Goal: Transaction & Acquisition: Book appointment/travel/reservation

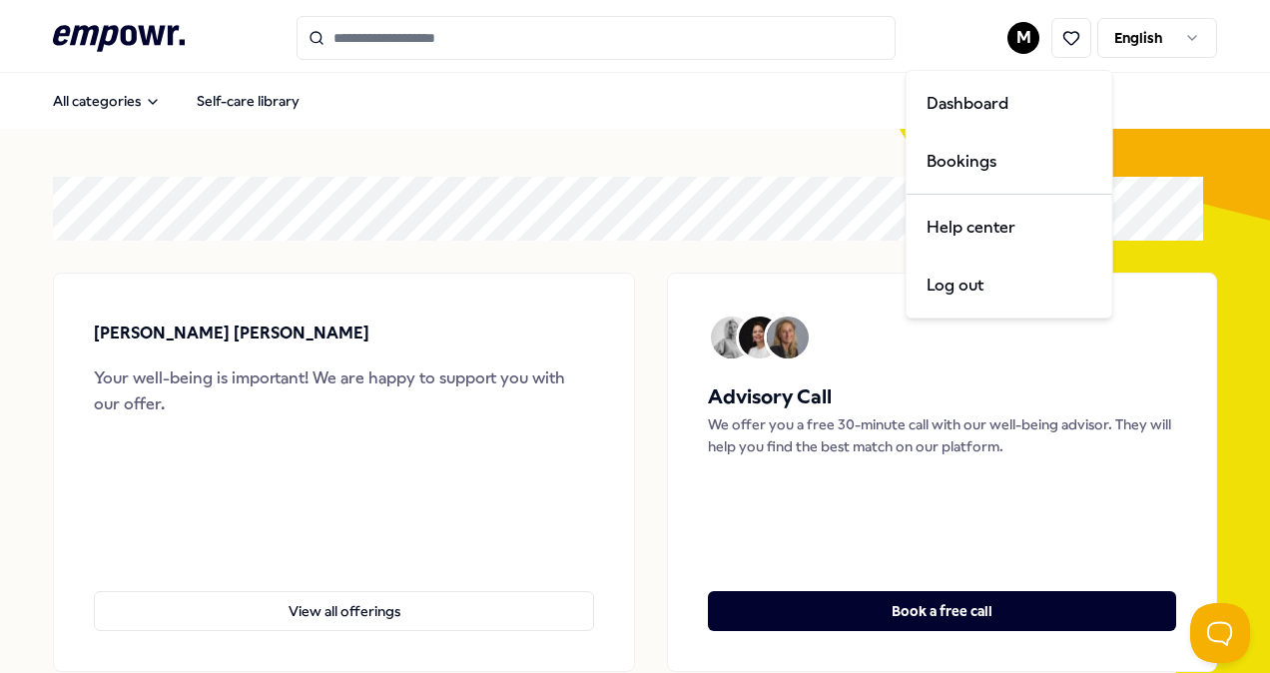
click at [1010, 41] on html ".empowr-logo_svg__cls-1{fill:#03032f} M English All categories Self-care librar…" at bounding box center [635, 336] width 1270 height 673
click at [963, 166] on div "Bookings" at bounding box center [1010, 162] width 198 height 58
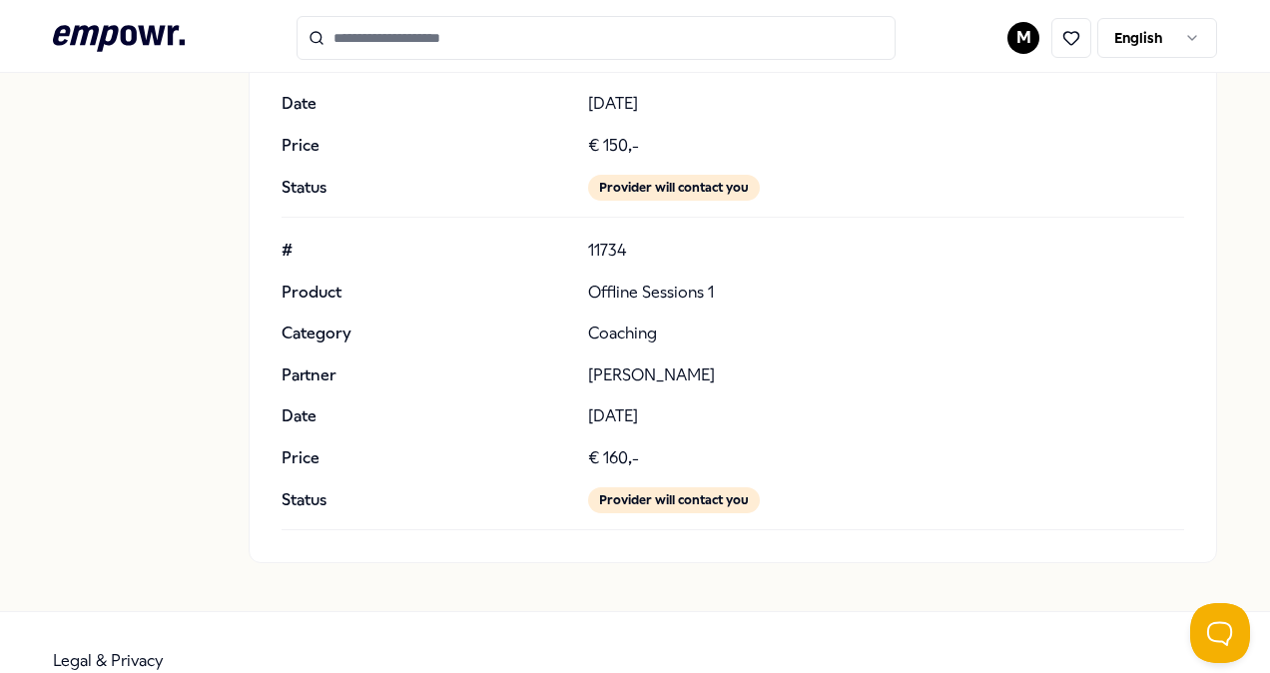
scroll to position [360, 0]
drag, startPoint x: 581, startPoint y: 249, endPoint x: 628, endPoint y: 250, distance: 46.9
click at [628, 250] on p "11734" at bounding box center [886, 252] width 596 height 26
copy p "11734"
click at [628, 250] on p "11734" at bounding box center [886, 252] width 596 height 26
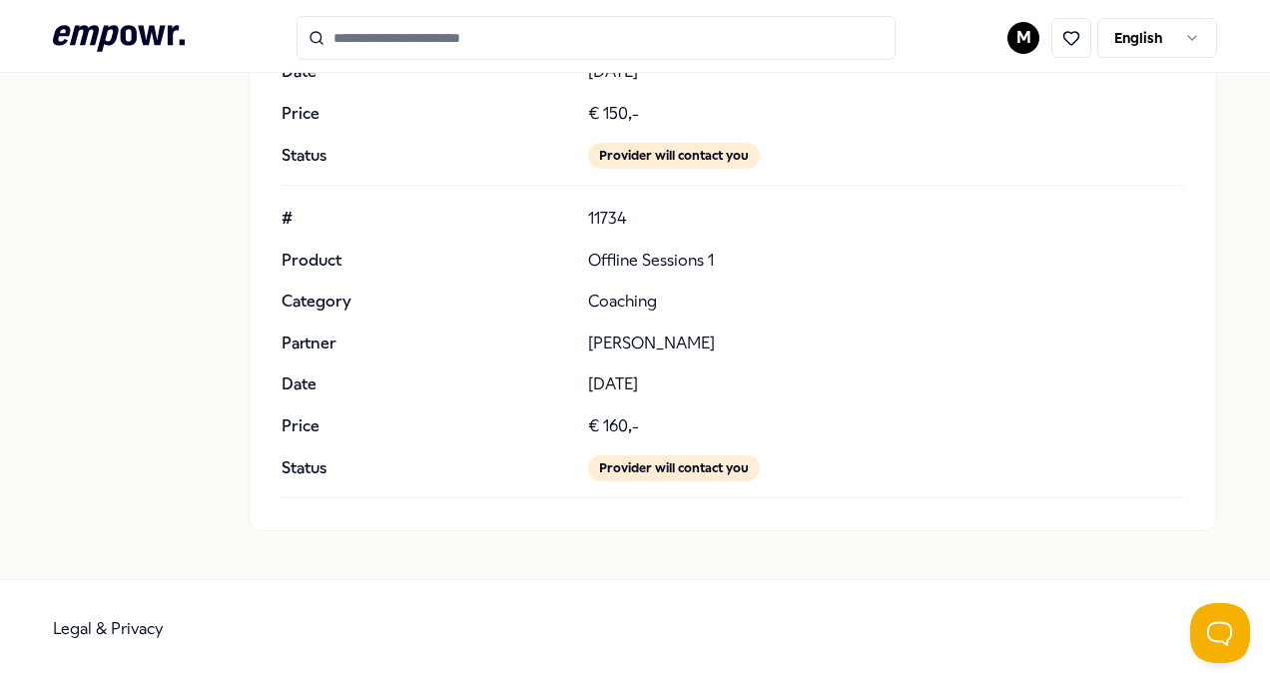
scroll to position [393, 0]
drag, startPoint x: 584, startPoint y: 253, endPoint x: 739, endPoint y: 262, distance: 155.0
click at [739, 262] on p "Offline Sessions 1" at bounding box center [886, 260] width 596 height 26
copy p "Offline Sessions 1"
click at [739, 262] on p "Offline Sessions 1" at bounding box center [886, 260] width 596 height 26
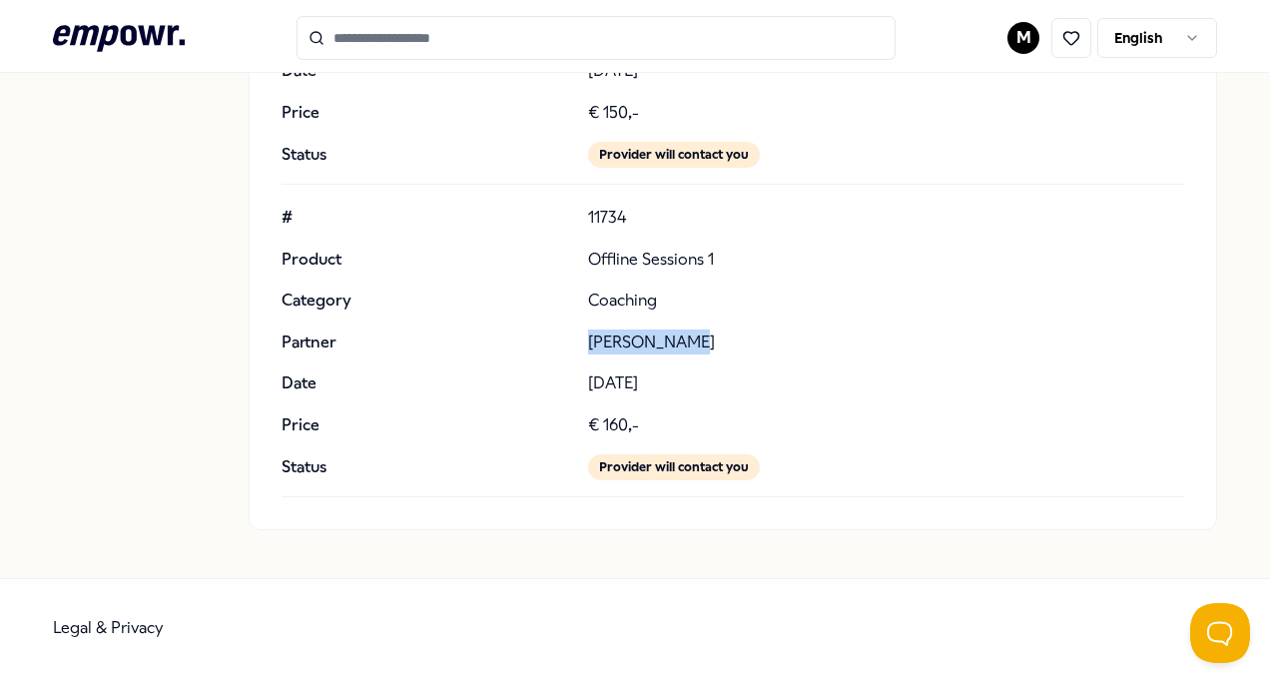
drag, startPoint x: 580, startPoint y: 336, endPoint x: 691, endPoint y: 343, distance: 111.1
click at [691, 343] on div "# 11734 Product Offline Sessions 1 Category Coaching Partner [PERSON_NAME] Date…" at bounding box center [733, 343] width 903 height 276
copy p "[PERSON_NAME]"
click at [927, 365] on div "# 11734 Product Offline Sessions 1 Category Coaching Partner [PERSON_NAME] Date…" at bounding box center [733, 343] width 903 height 276
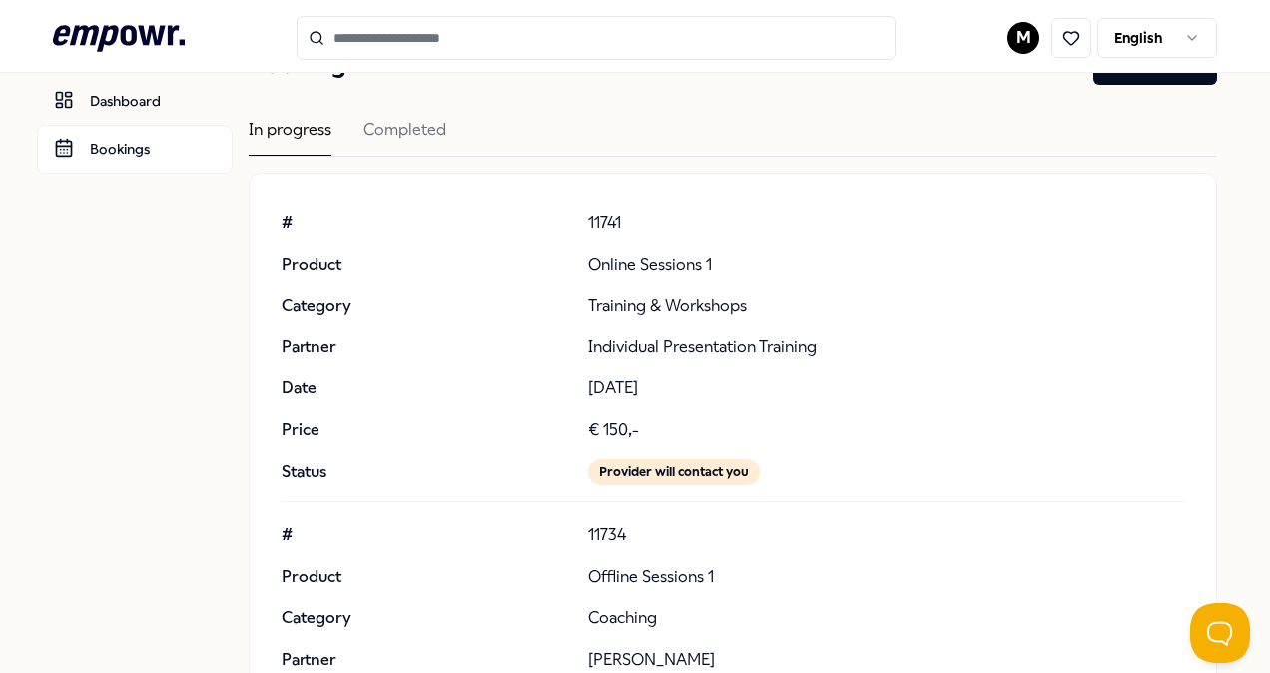
scroll to position [0, 0]
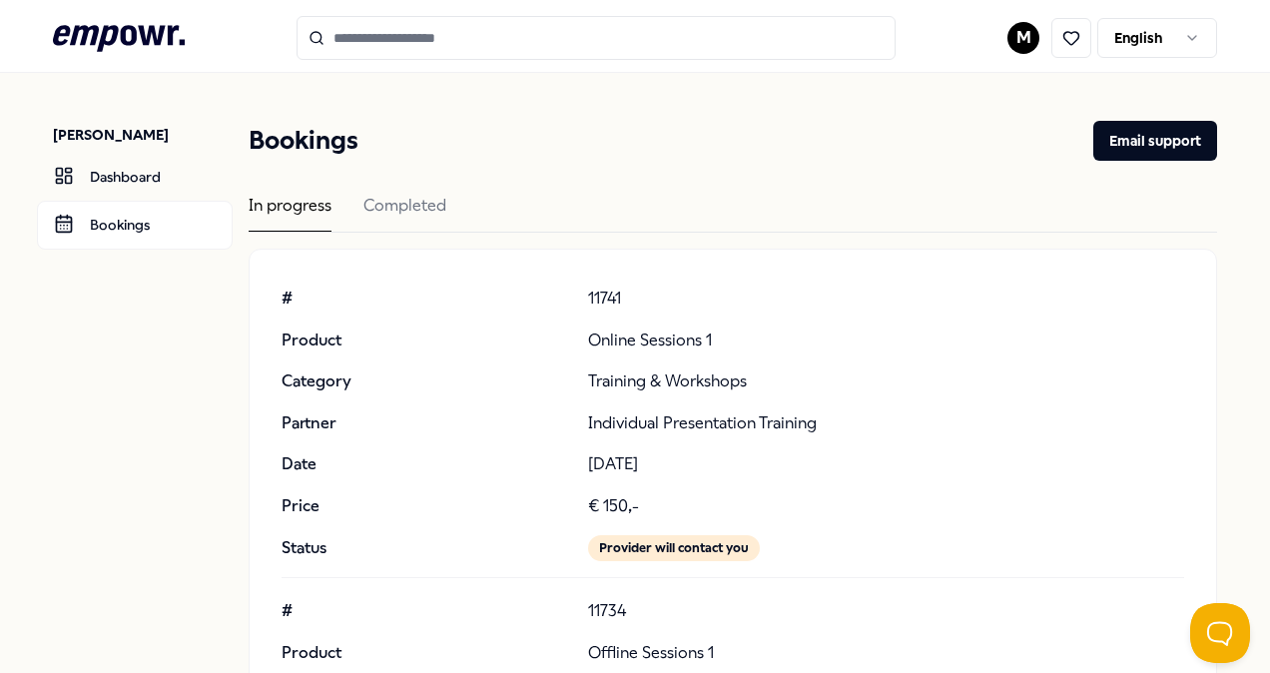
click at [100, 136] on p "[PERSON_NAME]" at bounding box center [143, 135] width 180 height 20
click at [122, 28] on icon at bounding box center [119, 38] width 132 height 26
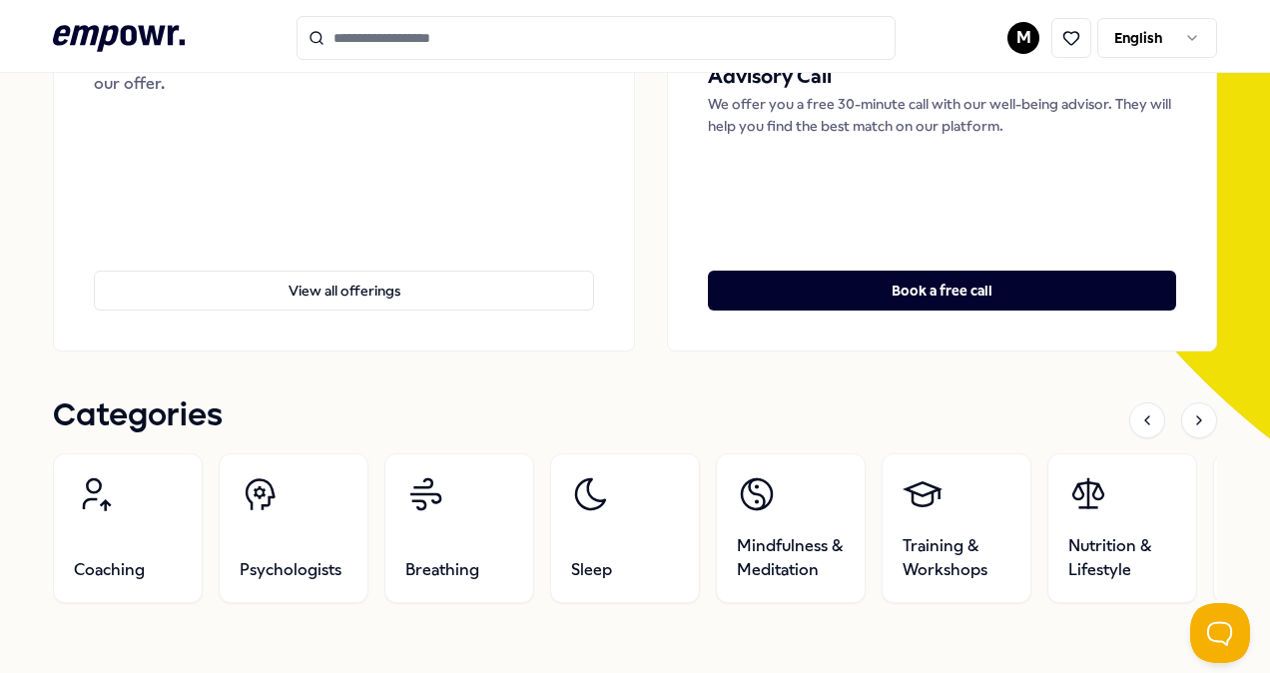
scroll to position [309, 0]
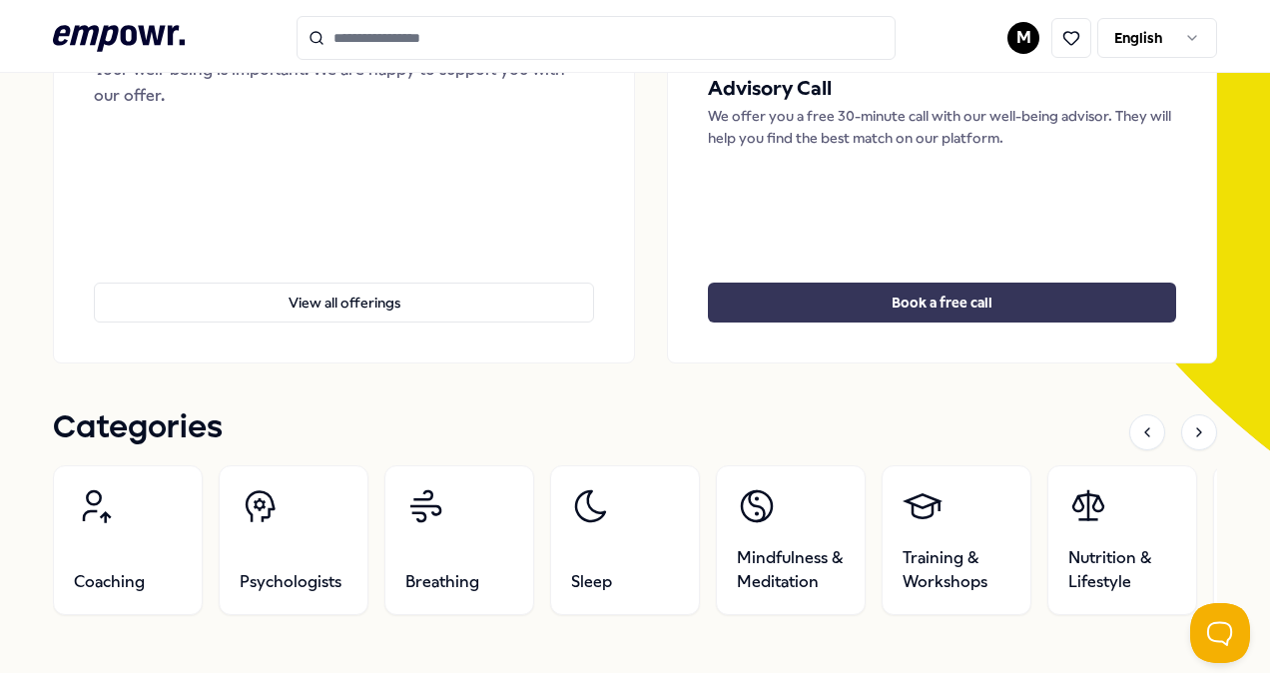
click at [897, 312] on button "Book a free call" at bounding box center [942, 303] width 468 height 40
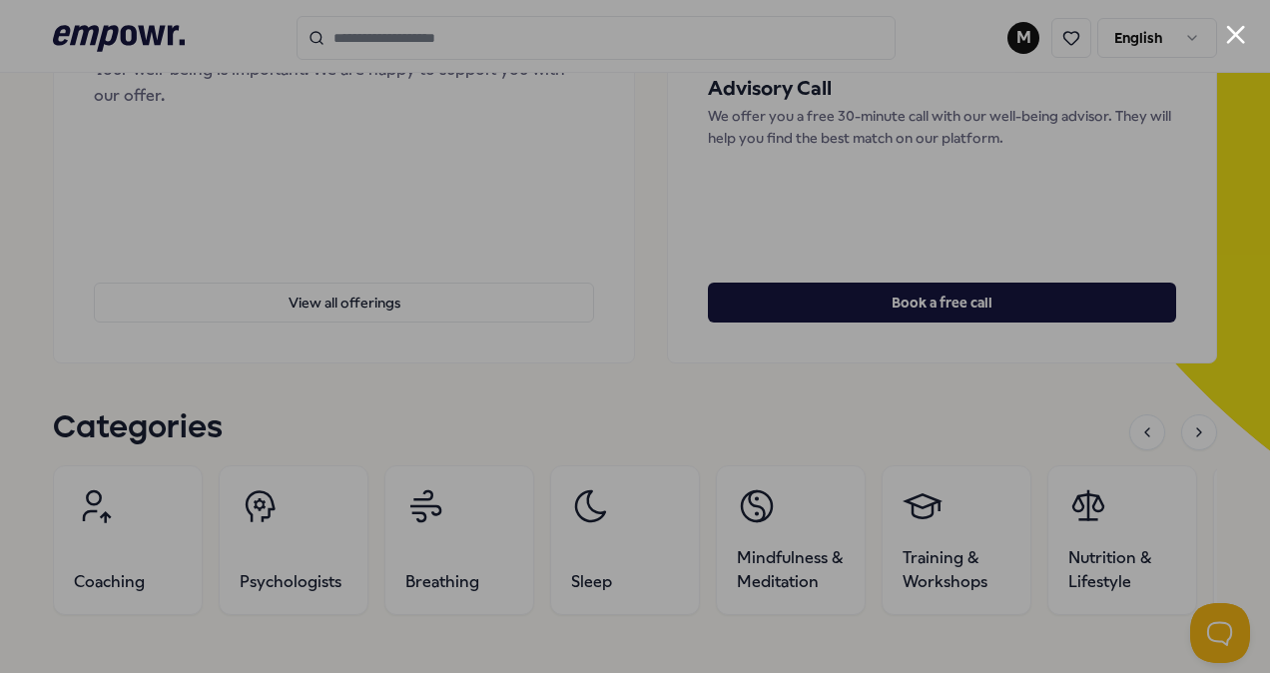
click at [1238, 35] on button "Close modal" at bounding box center [1235, 34] width 19 height 19
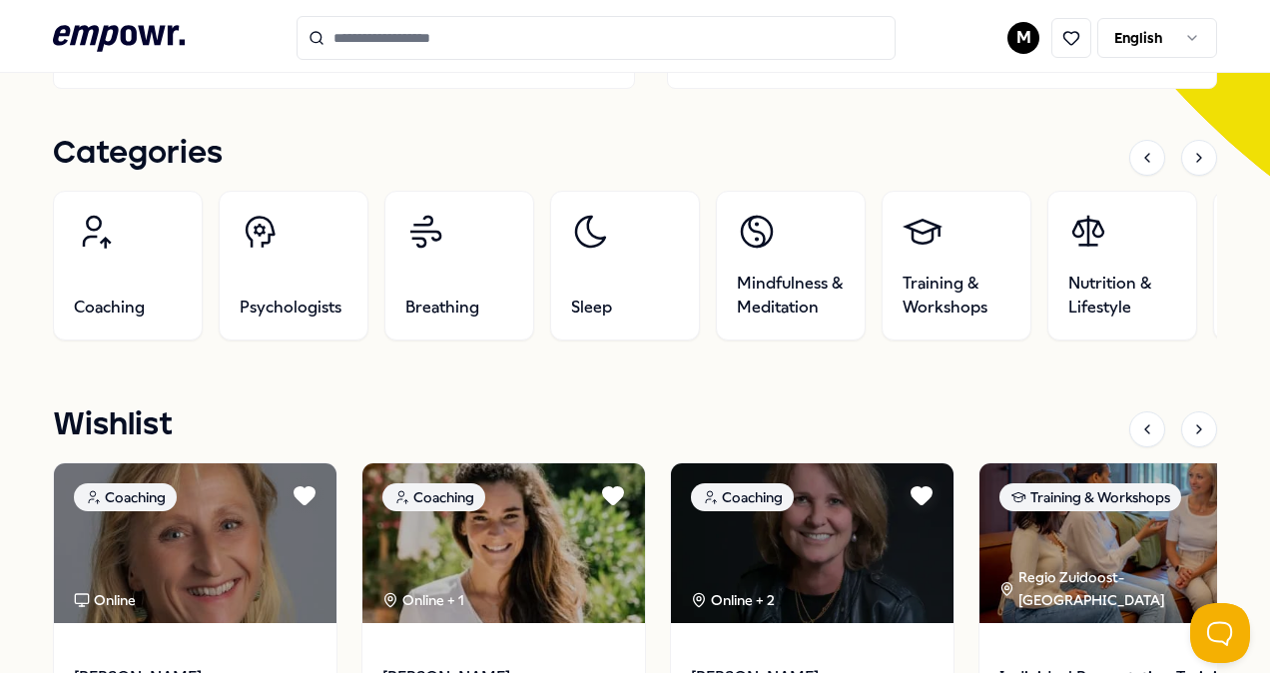
scroll to position [586, 0]
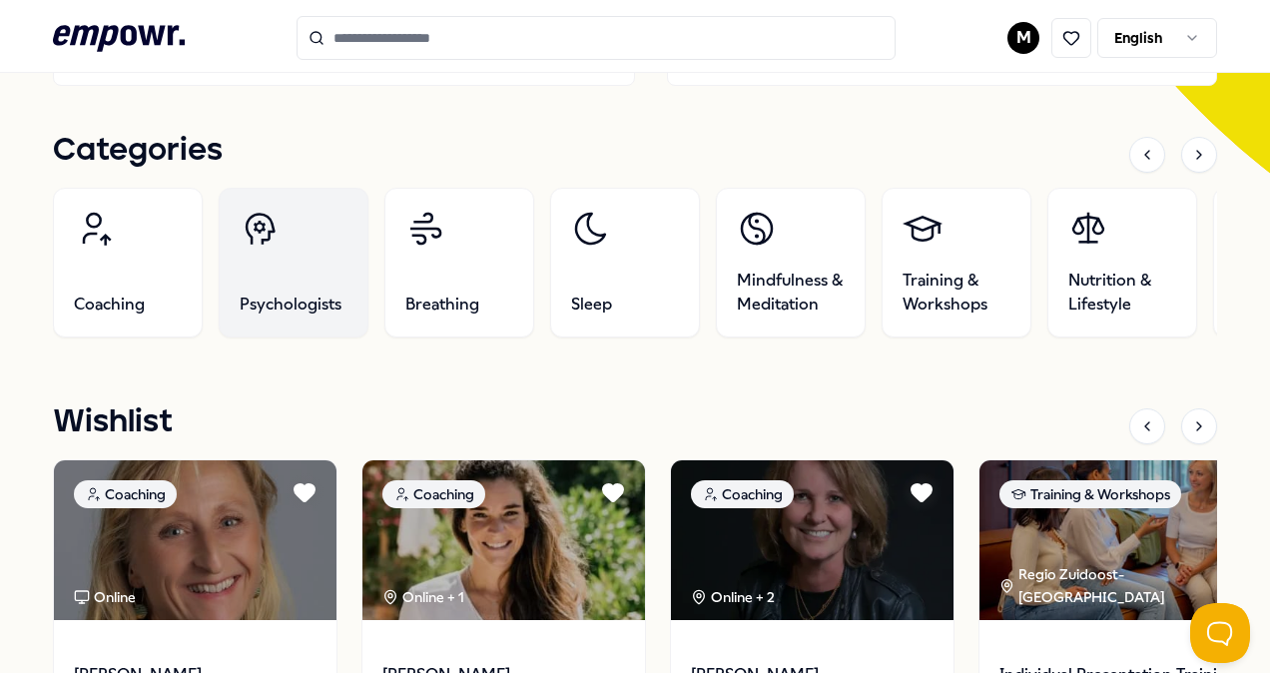
click at [277, 279] on link "Psychologists" at bounding box center [294, 263] width 150 height 150
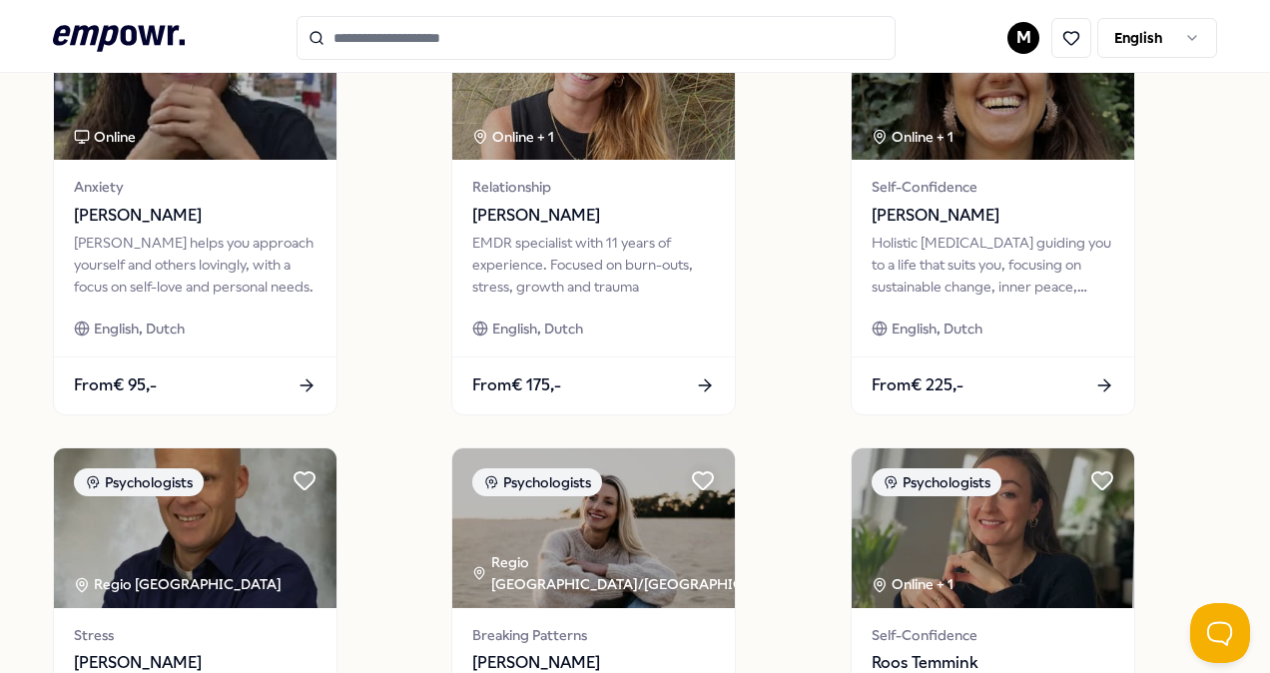
scroll to position [699, 0]
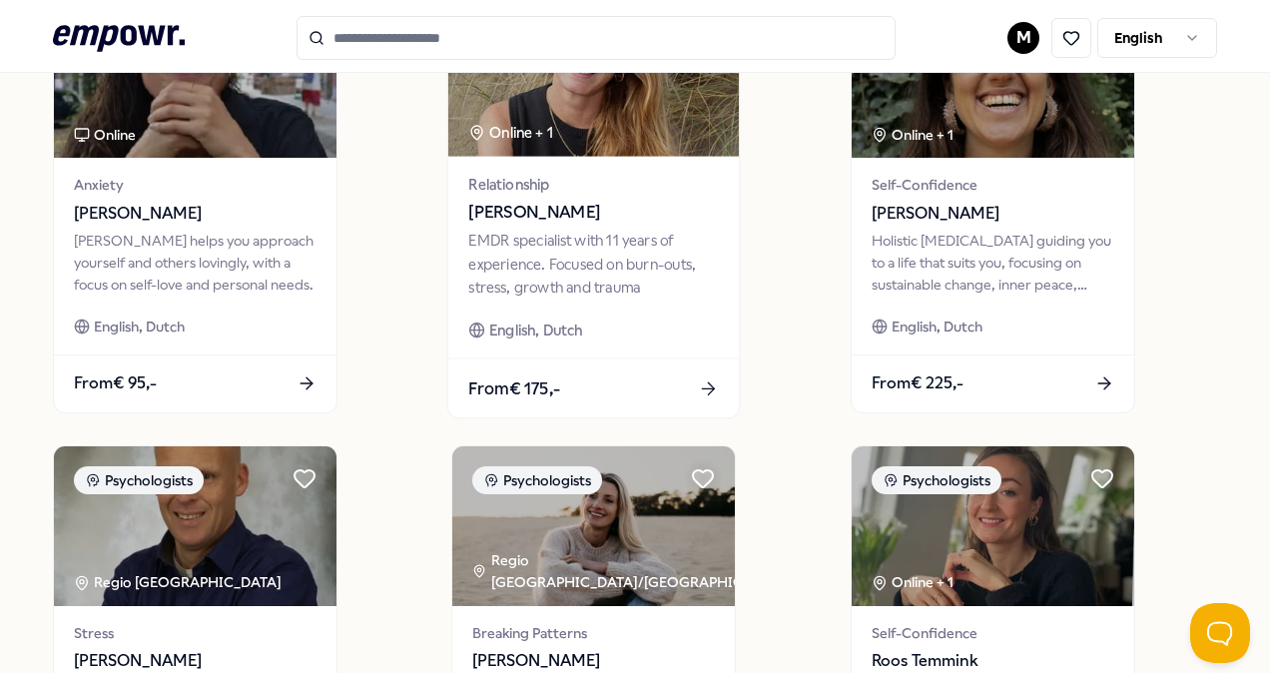
click at [569, 371] on div "From € 175,-" at bounding box center [593, 389] width 291 height 59
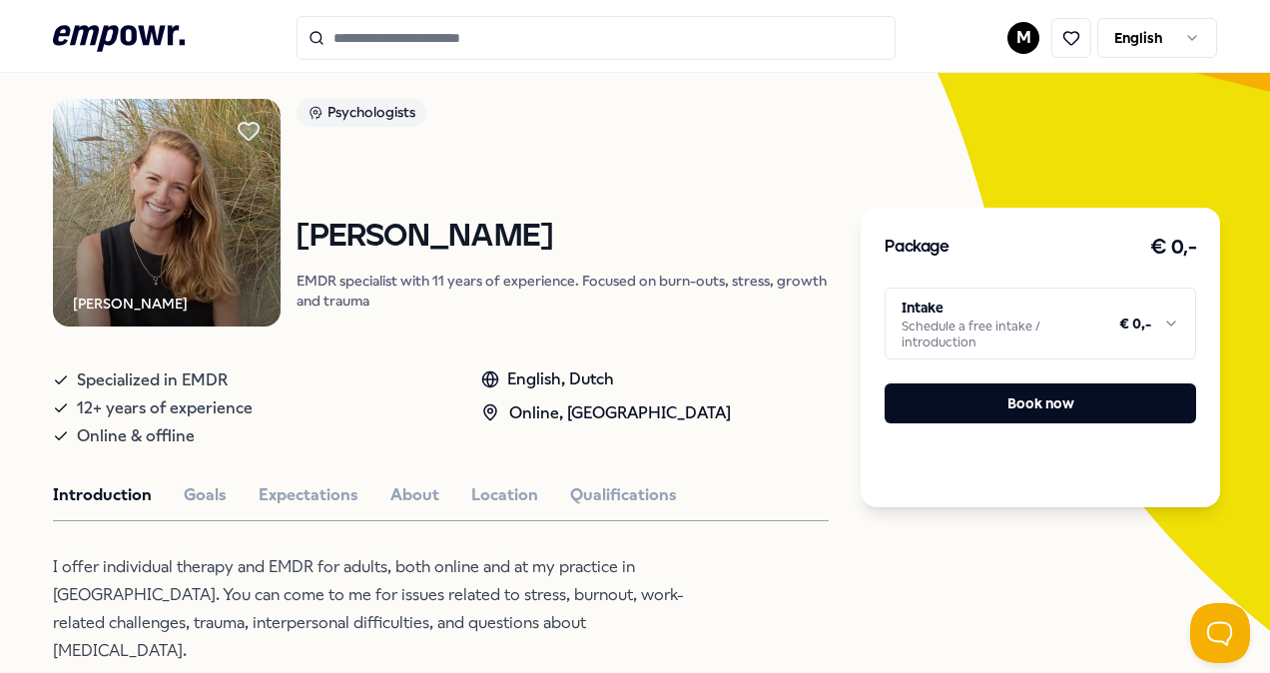
click at [1166, 318] on html ".empowr-logo_svg__cls-1{fill:#03032f} M English All categories Self-care librar…" at bounding box center [635, 336] width 1270 height 673
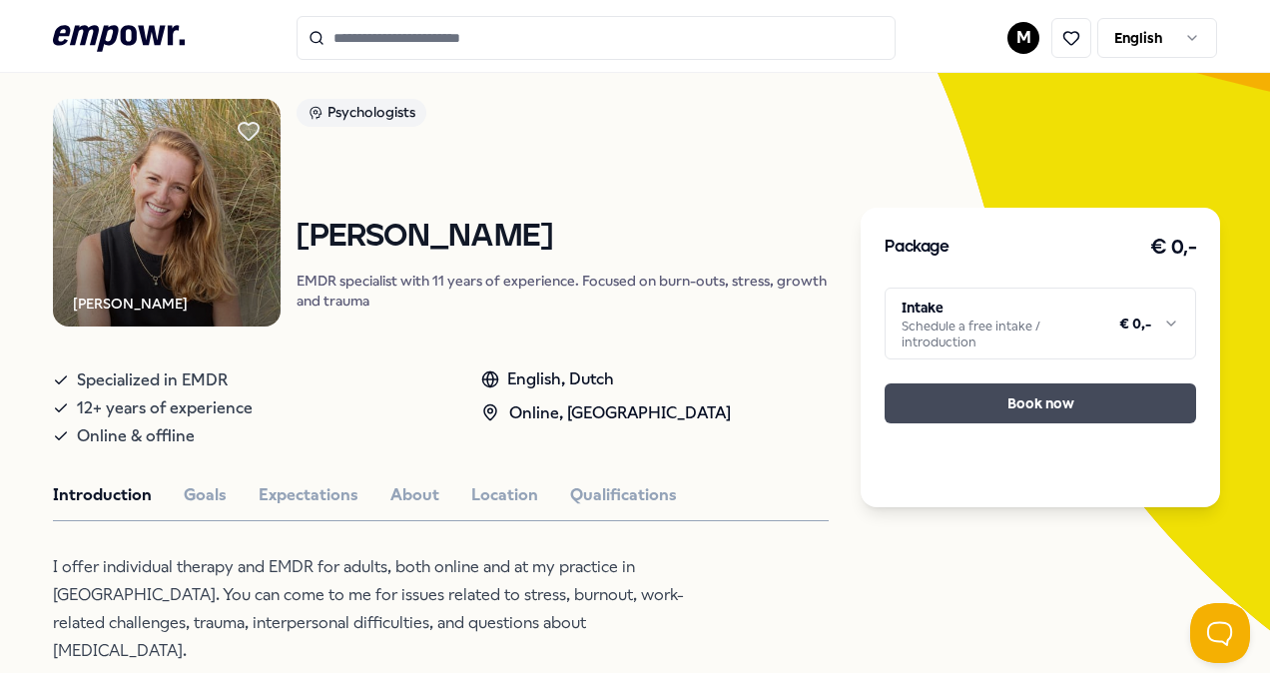
click at [1047, 407] on button "Book now" at bounding box center [1041, 403] width 312 height 40
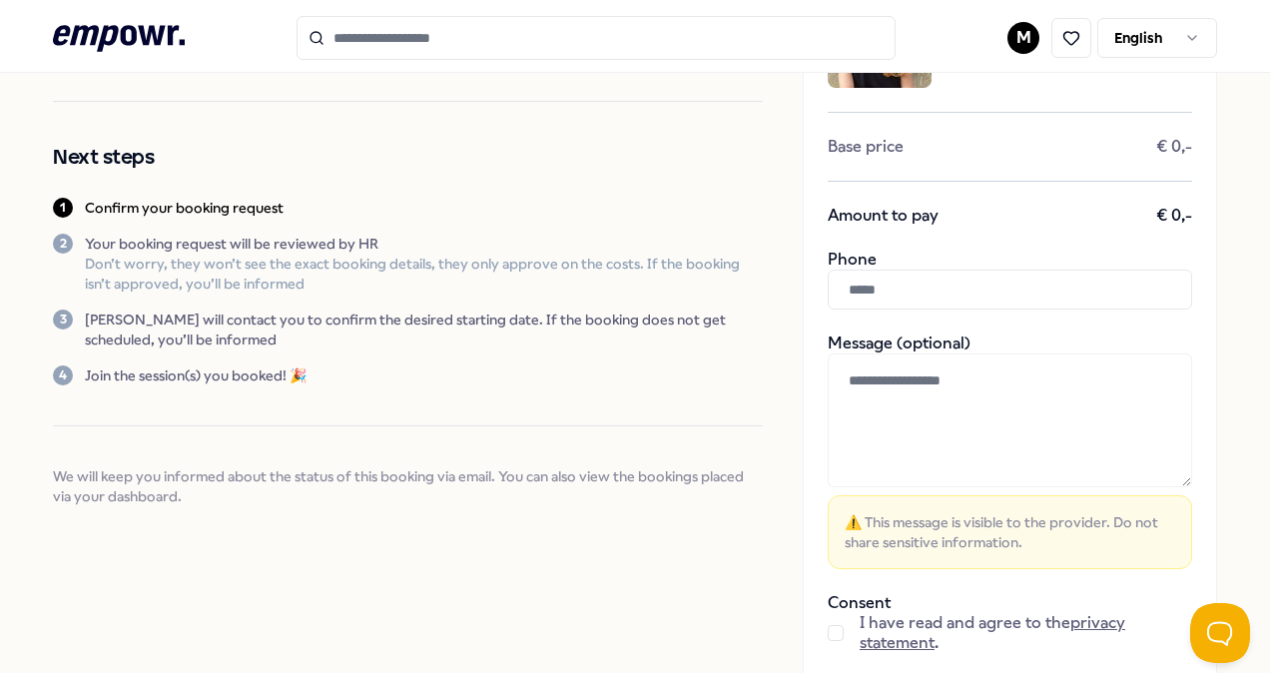
scroll to position [172, 0]
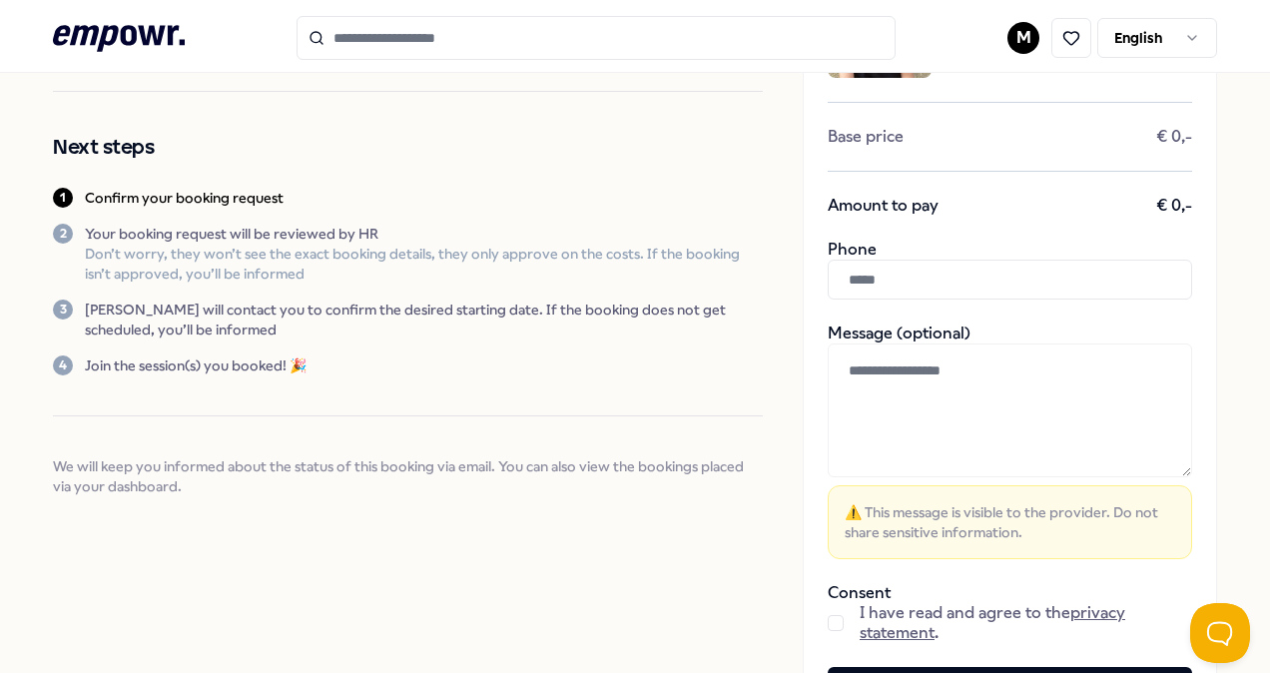
click at [874, 287] on input "text" at bounding box center [1010, 280] width 365 height 40
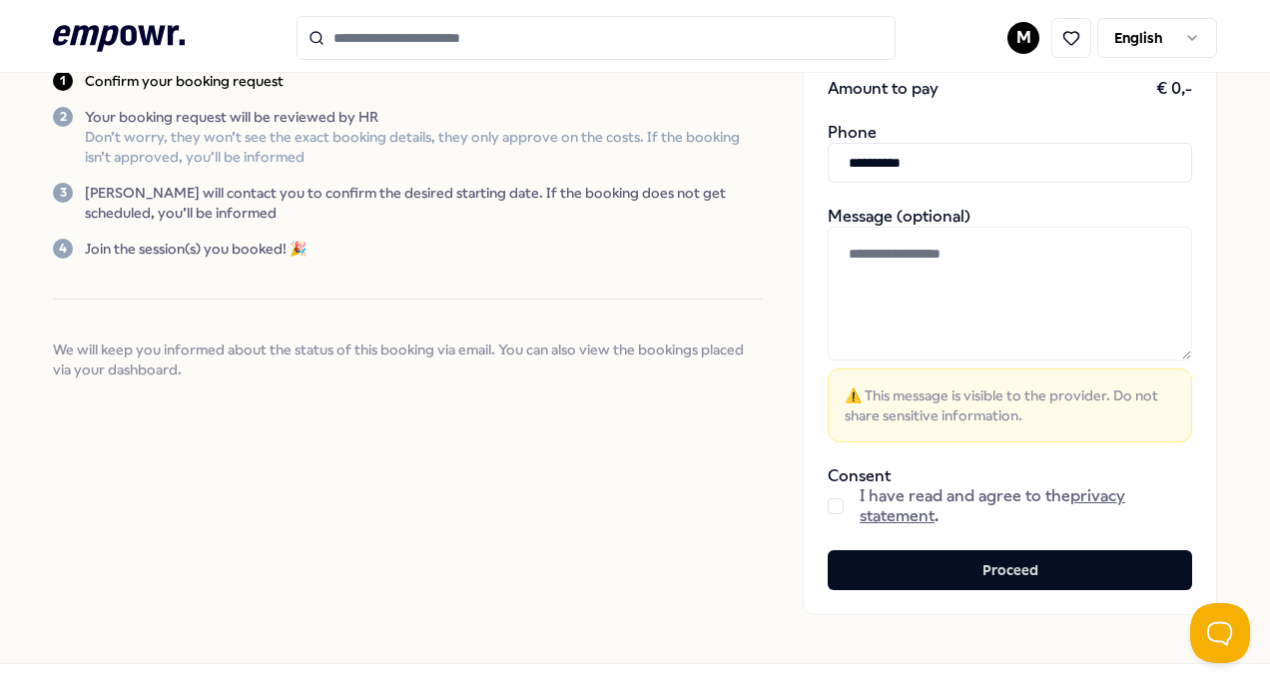
scroll to position [290, 0]
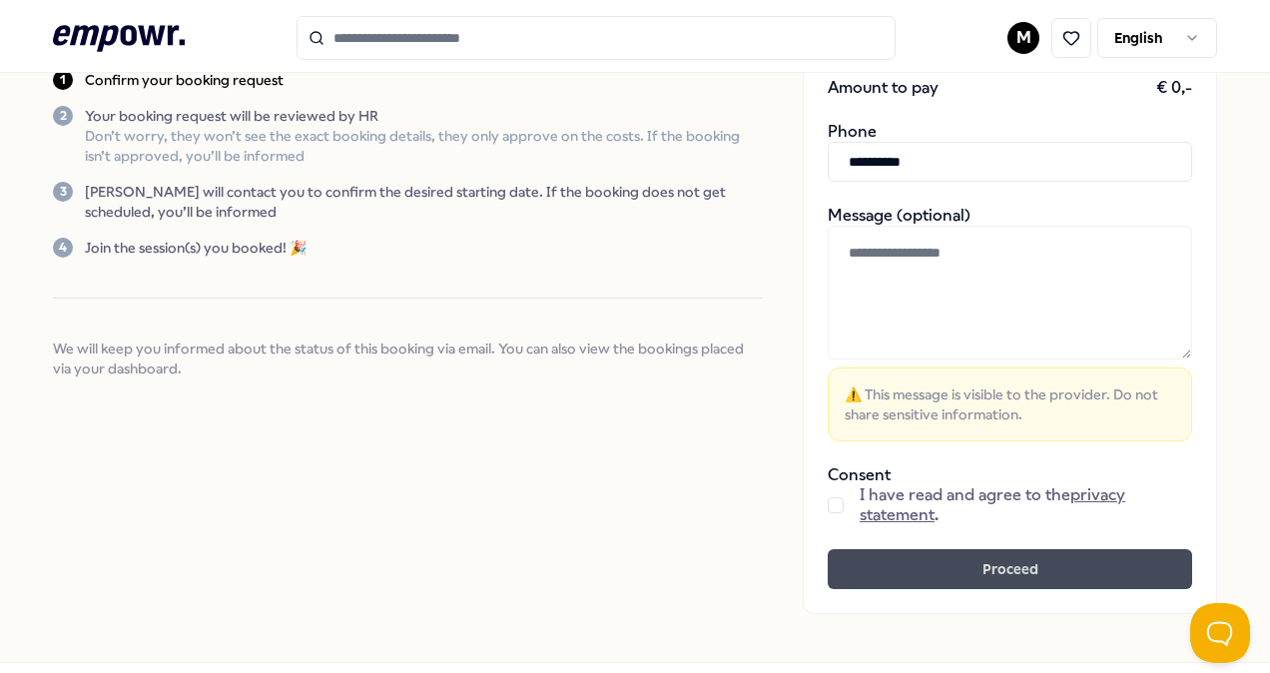
type input "**********"
click at [1038, 573] on button "Proceed" at bounding box center [1010, 569] width 365 height 40
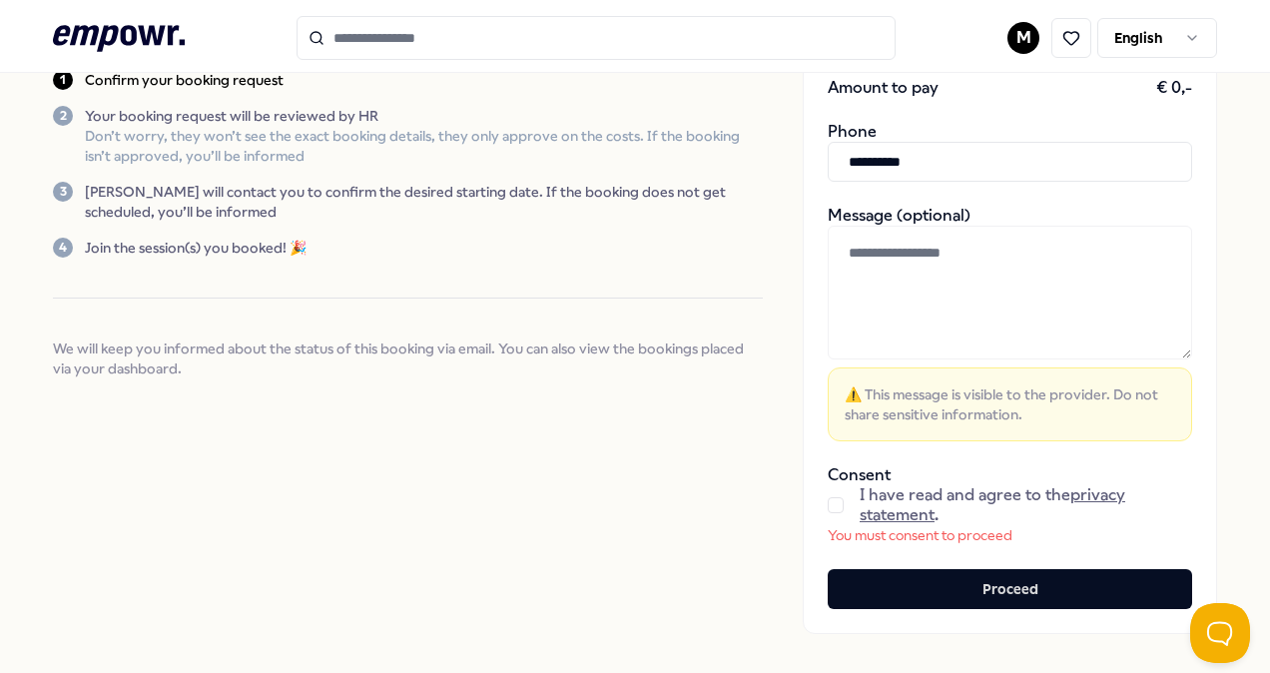
click at [828, 509] on button "button" at bounding box center [836, 505] width 16 height 16
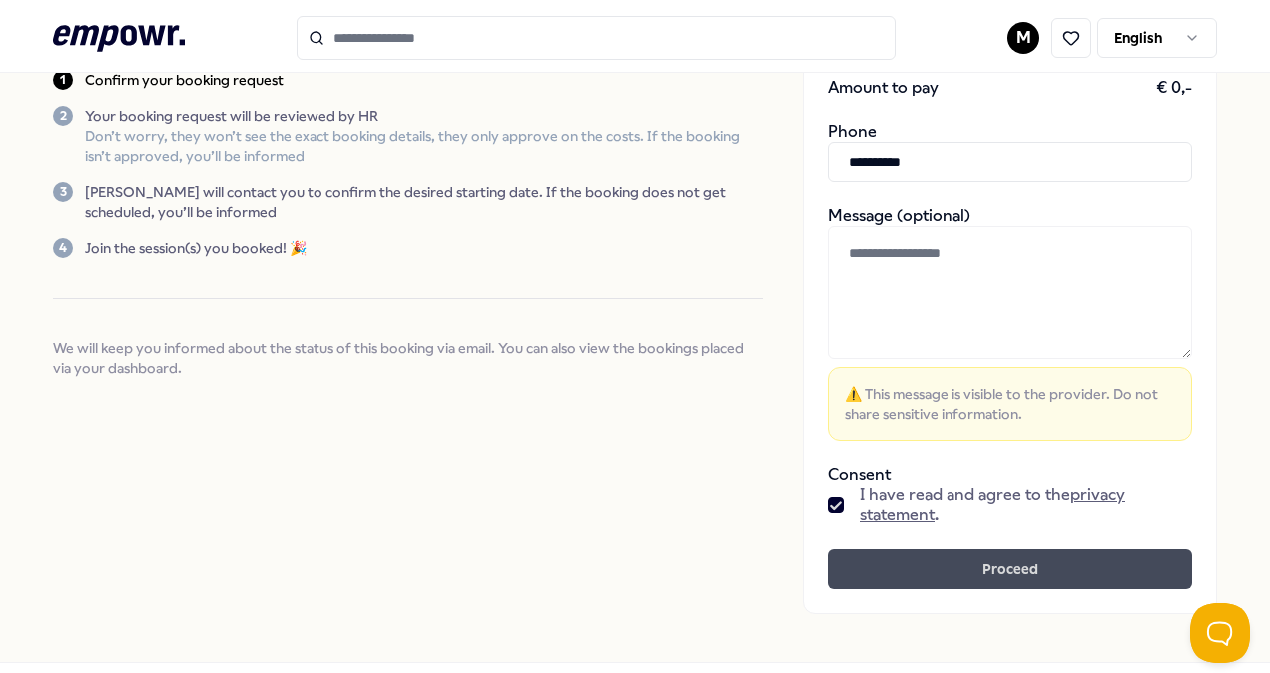
click at [905, 575] on button "Proceed" at bounding box center [1010, 569] width 365 height 40
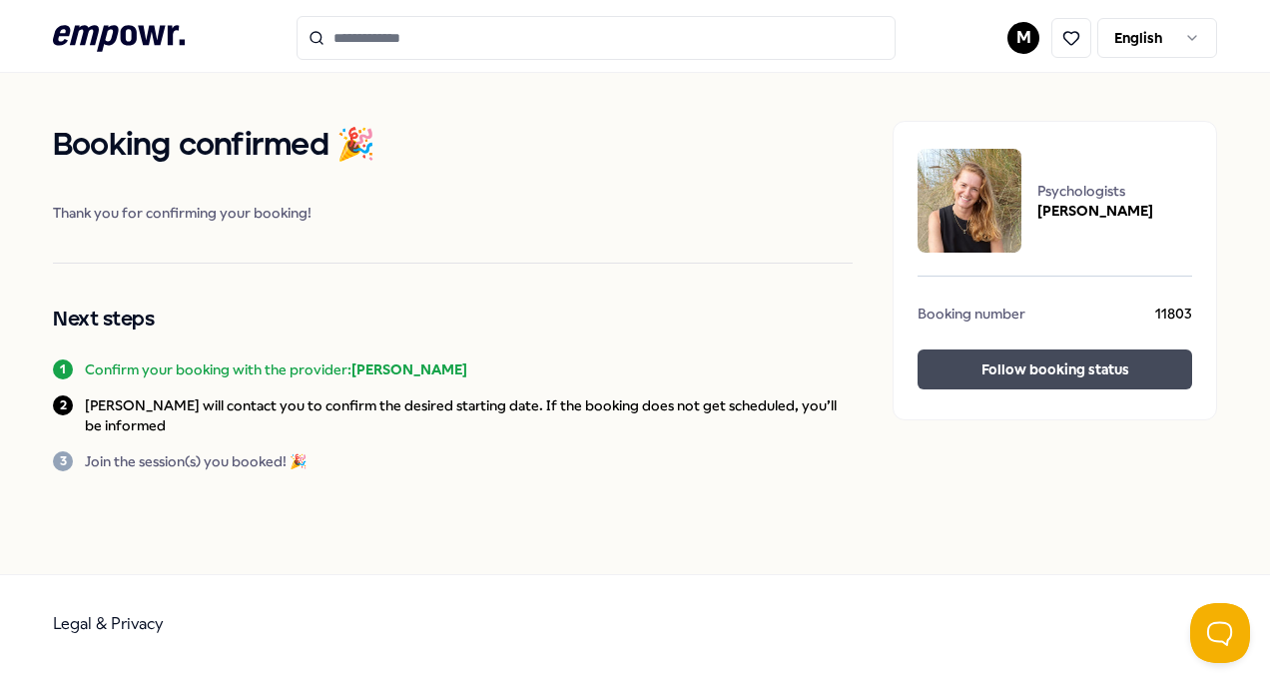
click at [1055, 371] on button "Follow booking status" at bounding box center [1055, 370] width 275 height 40
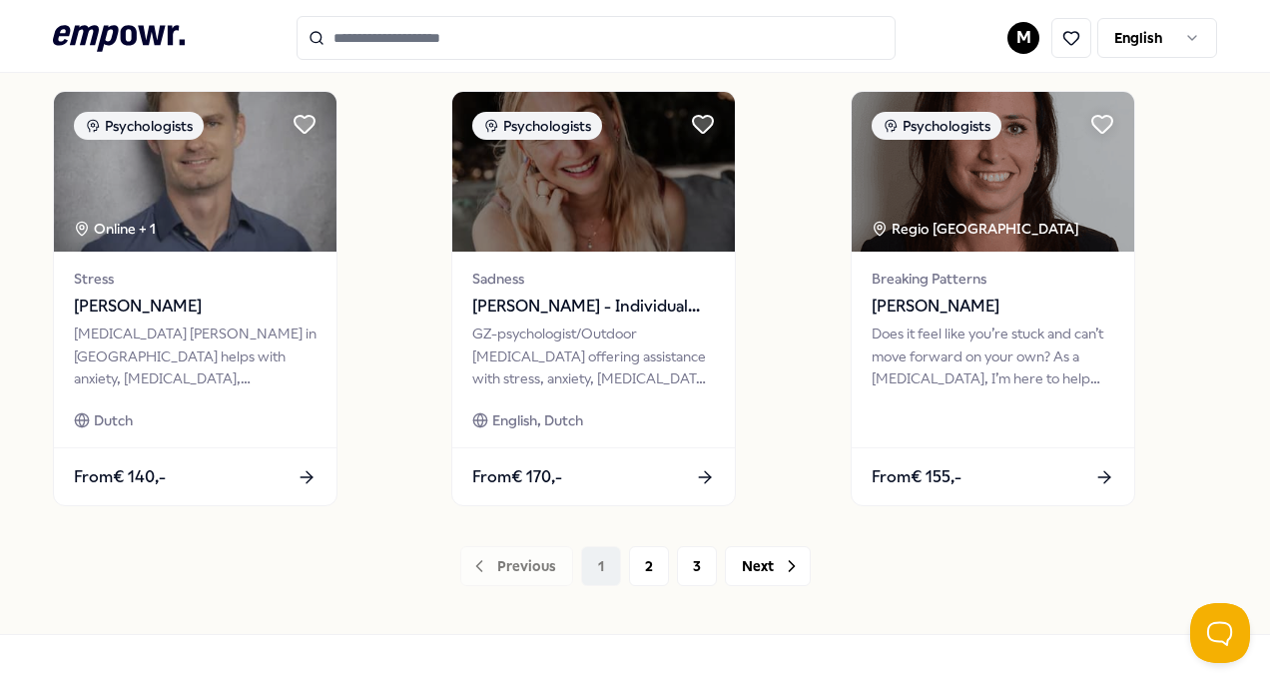
scroll to position [1505, 0]
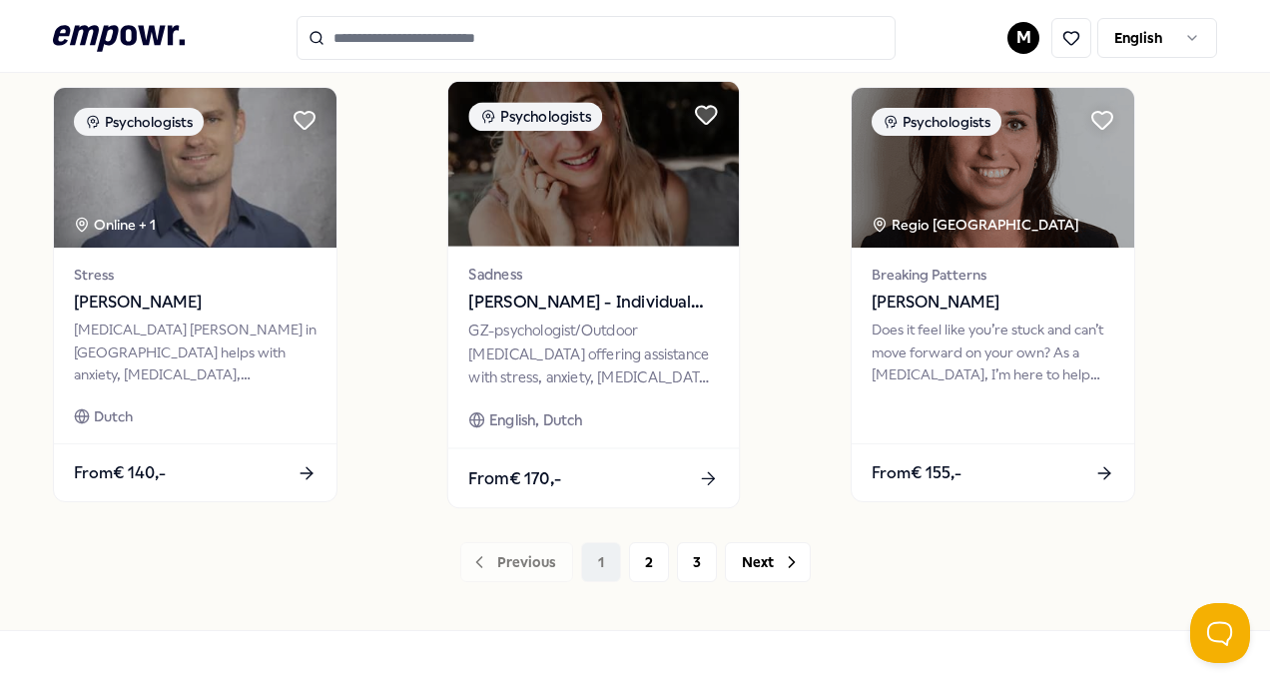
click at [600, 302] on span "[PERSON_NAME] - Individual Sessions" at bounding box center [594, 303] width 250 height 26
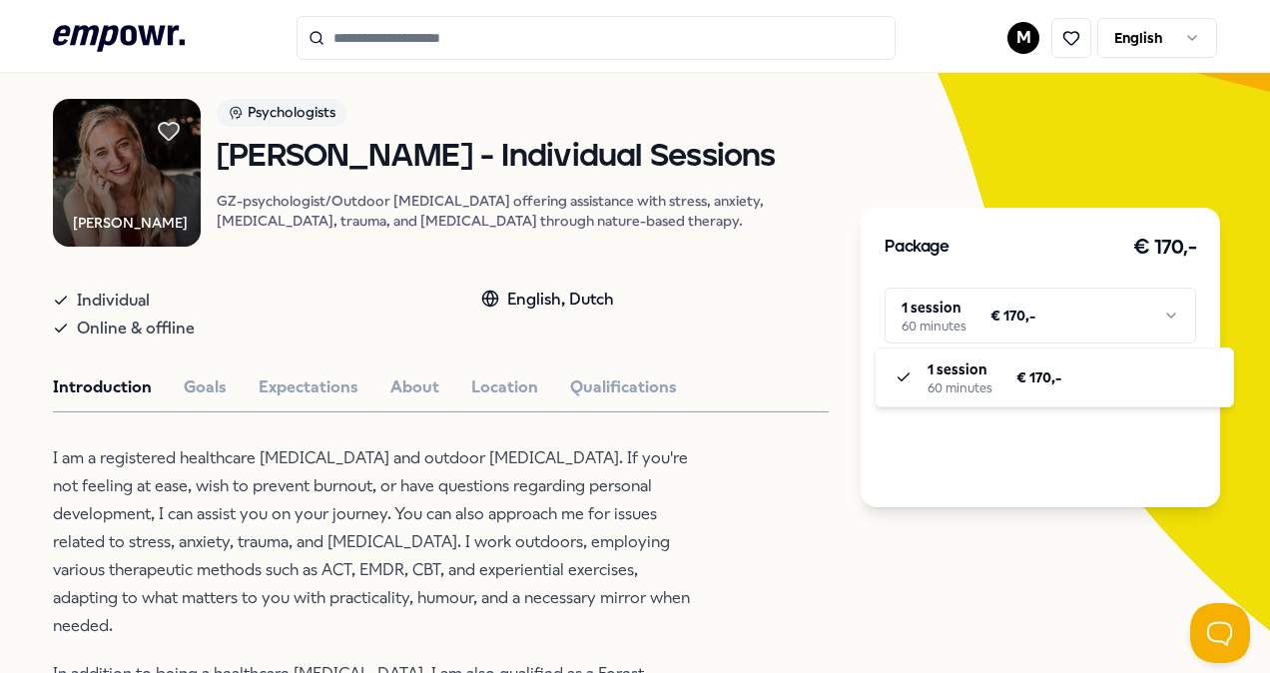
click at [1165, 303] on html ".empowr-logo_svg__cls-1{fill:#03032f} M English All categories Self-care librar…" at bounding box center [635, 336] width 1270 height 673
click at [783, 554] on html ".empowr-logo_svg__cls-1{fill:#03032f} M English All categories Self-care librar…" at bounding box center [635, 336] width 1270 height 673
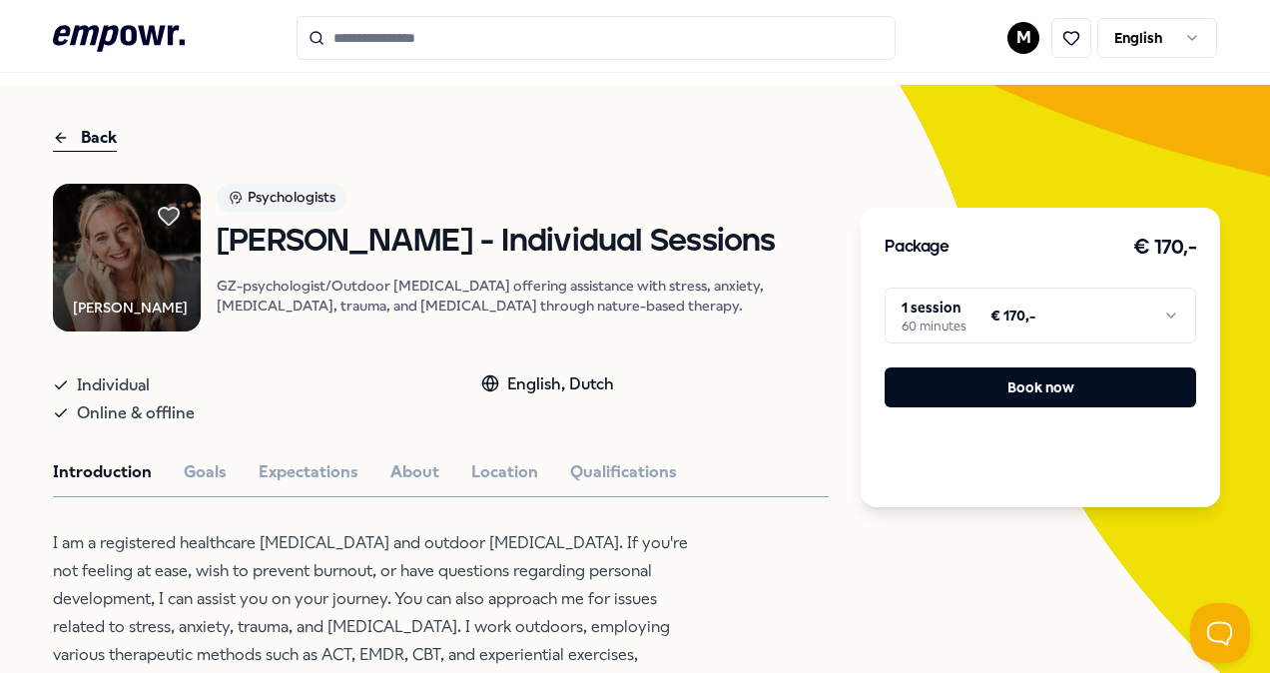
scroll to position [12, 0]
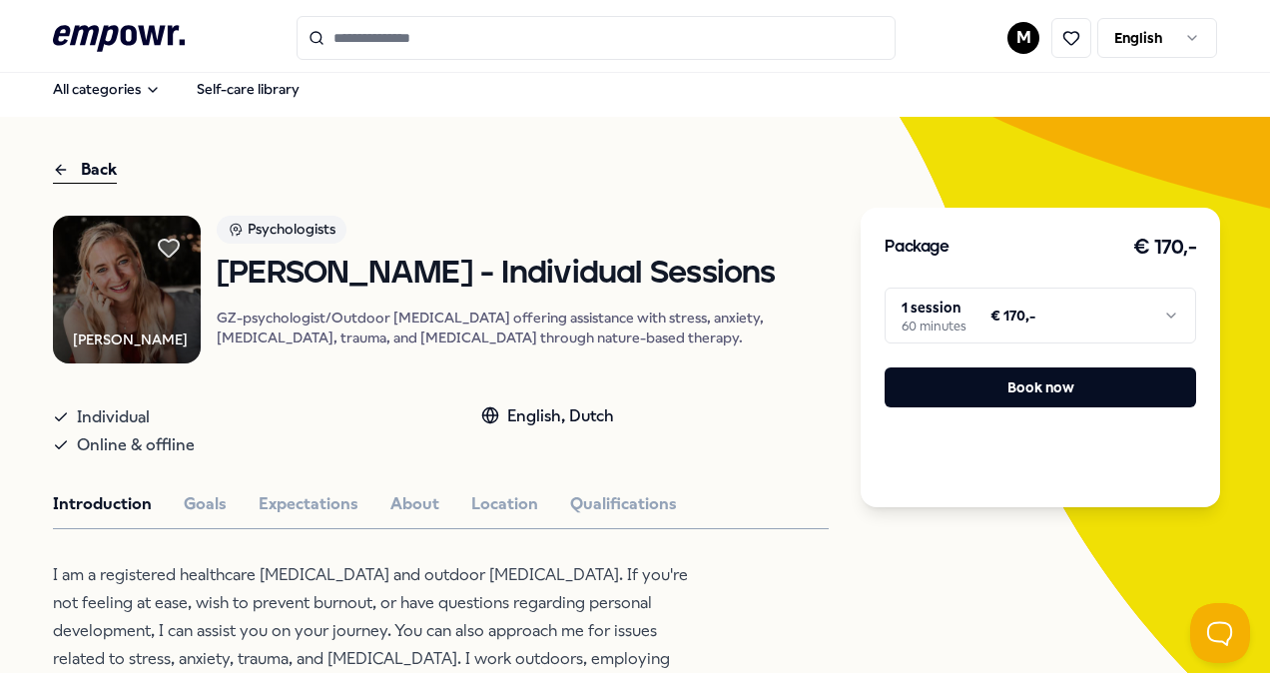
click at [296, 514] on button "Expectations" at bounding box center [309, 504] width 100 height 26
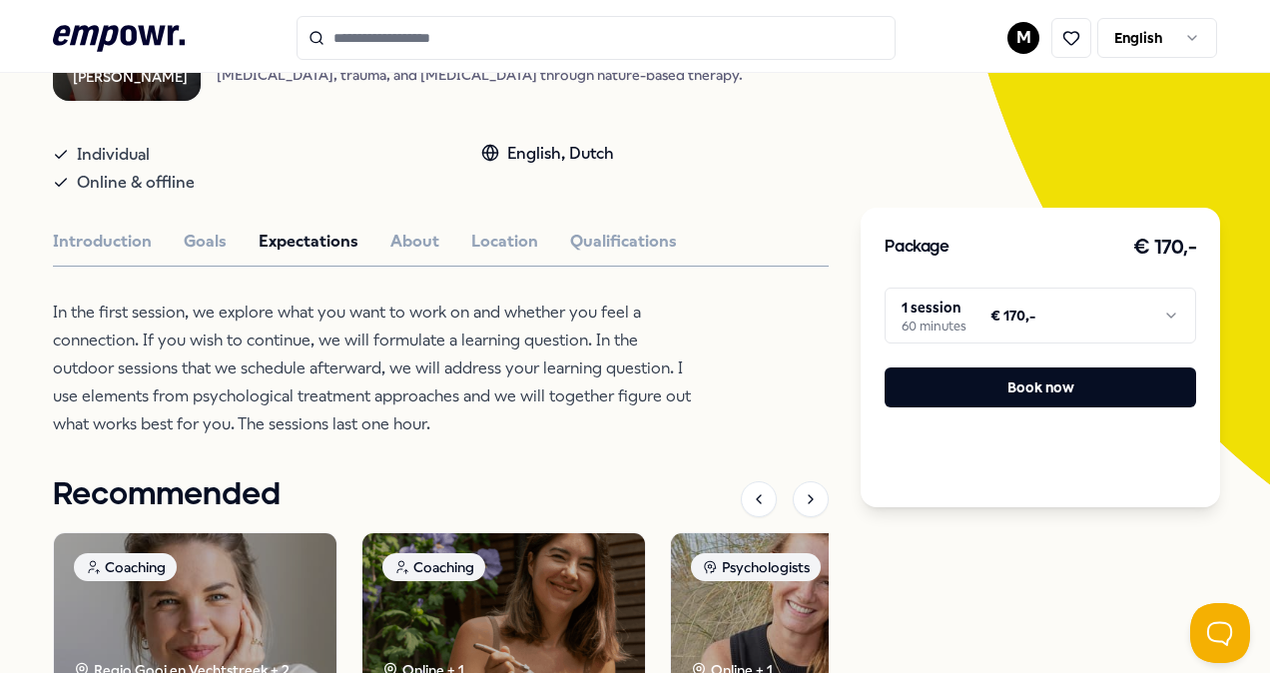
scroll to position [276, 0]
click at [417, 254] on button "About" at bounding box center [414, 241] width 49 height 26
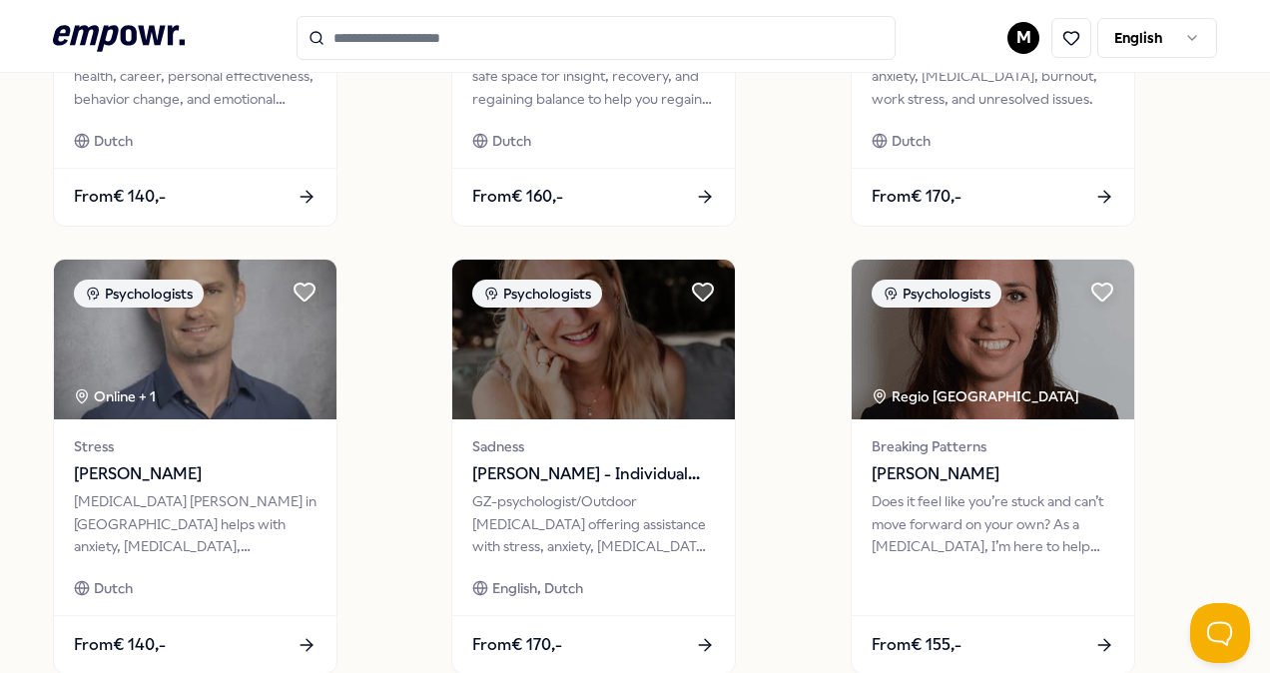
scroll to position [1559, 0]
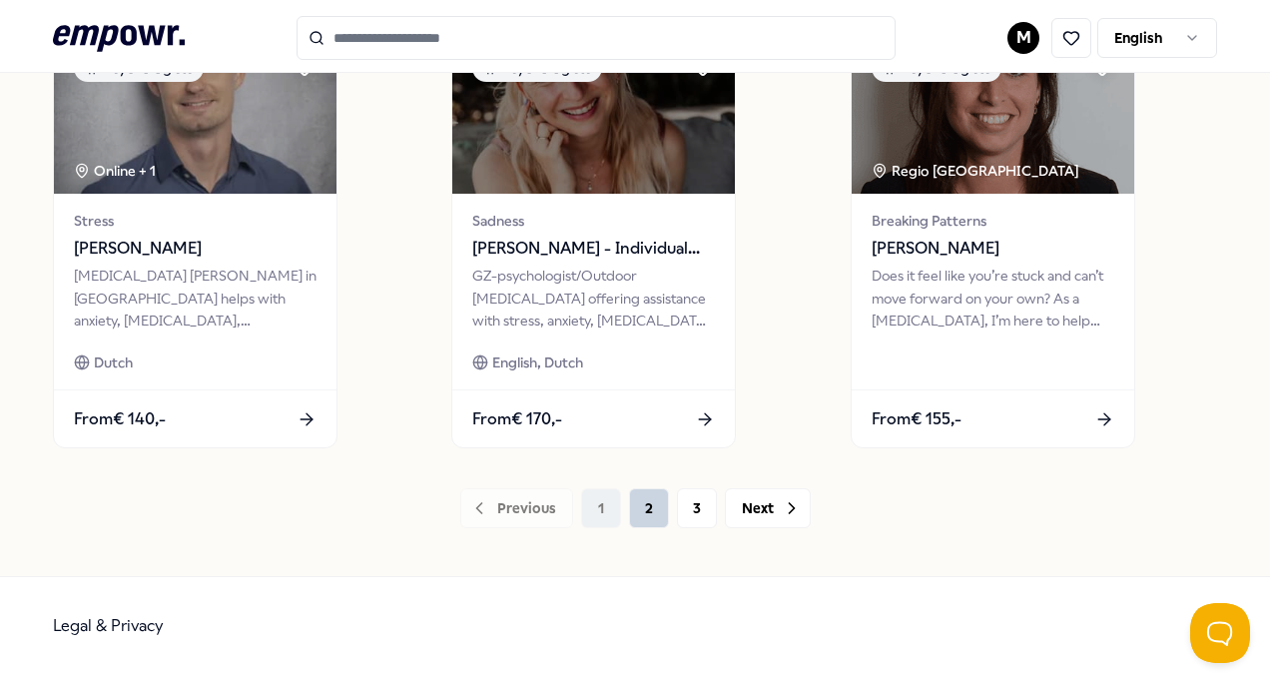
click at [645, 510] on button "2" at bounding box center [649, 508] width 40 height 40
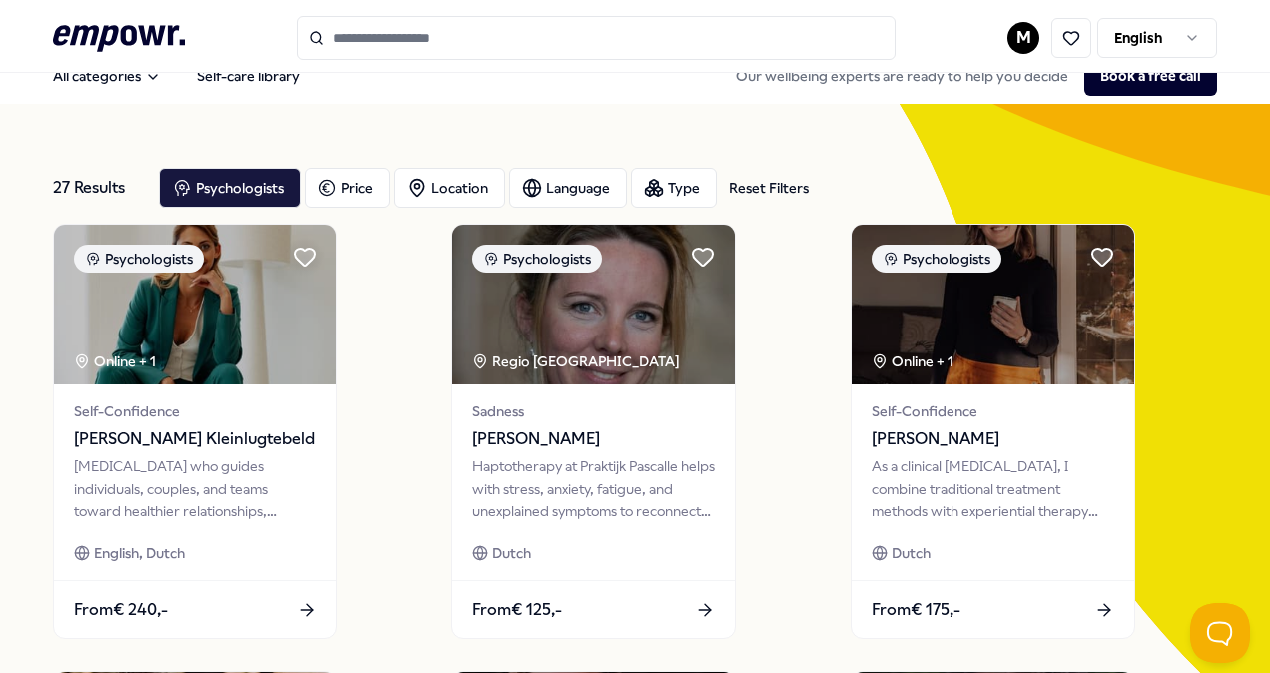
scroll to position [27, 0]
